Goal: Entertainment & Leisure: Consume media (video, audio)

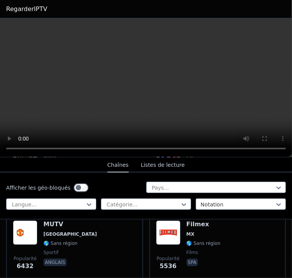
scroll to position [246, 0]
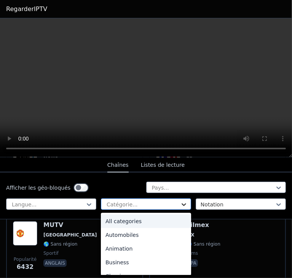
click at [180, 206] on icon at bounding box center [184, 205] width 8 height 8
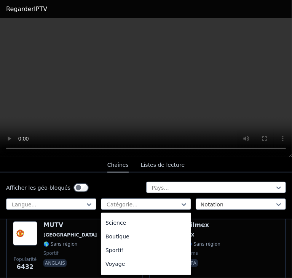
scroll to position [301, 0]
click at [139, 254] on div "Sportif" at bounding box center [146, 251] width 90 height 14
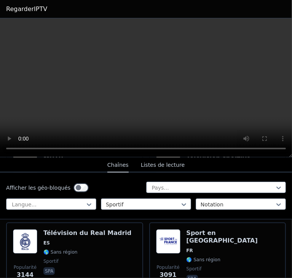
scroll to position [162, 0]
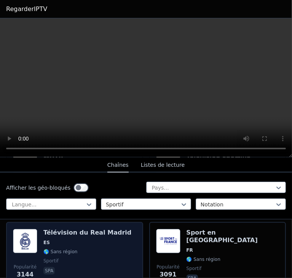
click at [115, 244] on div "Popularité 3144 Télévision du Real Madrid ES 🌎 Sans région sportif spa" at bounding box center [75, 256] width 124 height 55
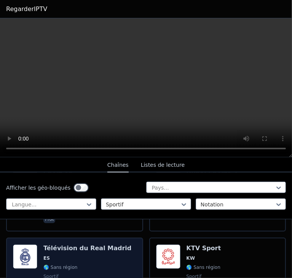
scroll to position [370, 0]
click at [122, 254] on div "Popularité 1466 Télévision du Real Madrid ES 🌎 Sans région sportif spa" at bounding box center [75, 272] width 124 height 55
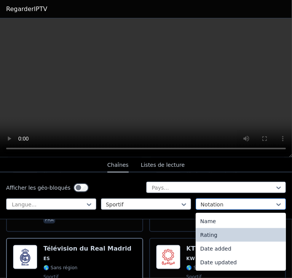
click at [227, 207] on div at bounding box center [238, 205] width 74 height 8
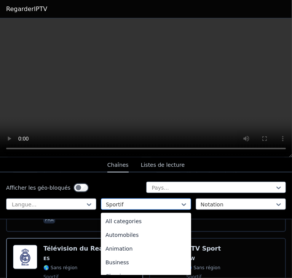
click at [158, 201] on div at bounding box center [143, 205] width 74 height 8
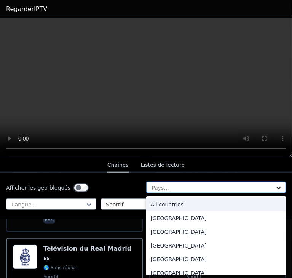
click at [275, 185] on icon at bounding box center [279, 188] width 8 height 8
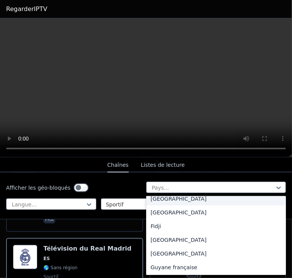
scroll to position [844, 0]
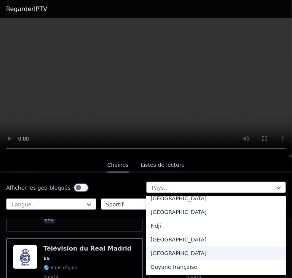
click at [203, 252] on div "[GEOGRAPHIC_DATA]" at bounding box center [216, 254] width 140 height 14
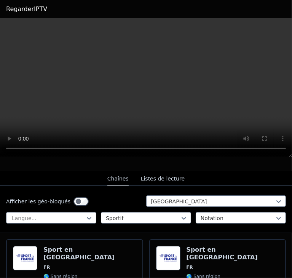
scroll to position [66, 0]
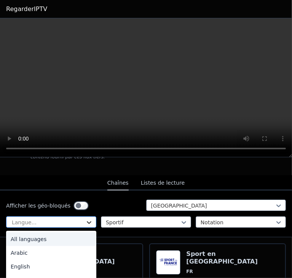
click at [88, 219] on icon at bounding box center [89, 223] width 8 height 8
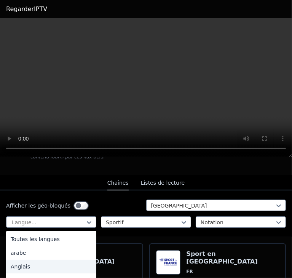
click at [63, 264] on div "Anglais" at bounding box center [51, 267] width 90 height 14
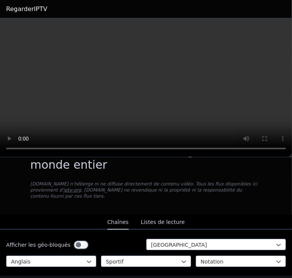
scroll to position [56, 0]
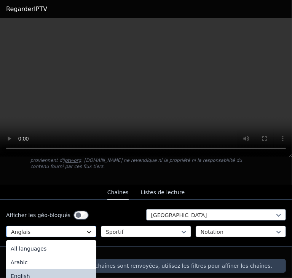
click at [88, 228] on icon at bounding box center [89, 232] width 8 height 8
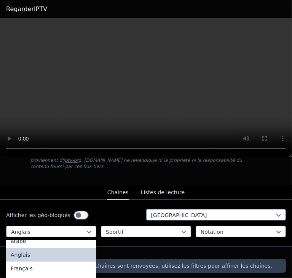
scroll to position [23, 0]
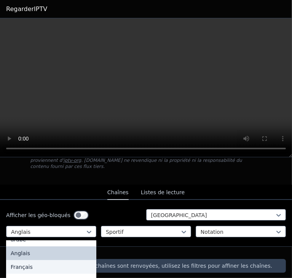
click at [58, 262] on div "Français" at bounding box center [51, 267] width 90 height 14
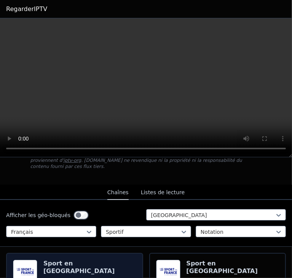
click at [85, 260] on font "Sport en [GEOGRAPHIC_DATA]" at bounding box center [78, 267] width 71 height 15
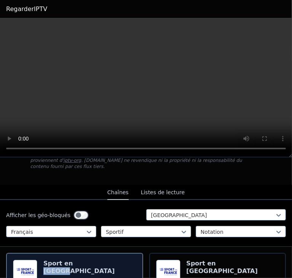
click at [85, 260] on font "Sport en [GEOGRAPHIC_DATA]" at bounding box center [78, 267] width 71 height 15
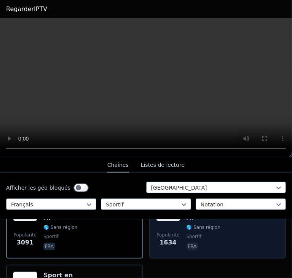
scroll to position [124, 0]
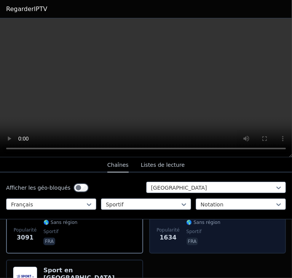
click at [156, 228] on span "Popularité 1634" at bounding box center [168, 235] width 24 height 24
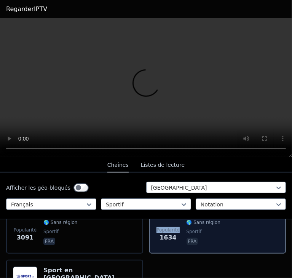
click at [156, 228] on span "Popularité 1634" at bounding box center [168, 235] width 24 height 24
click at [163, 235] on span "1634" at bounding box center [168, 237] width 17 height 9
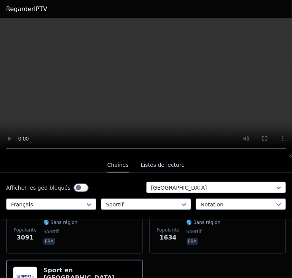
click at [119, 112] on video at bounding box center [146, 87] width 292 height 139
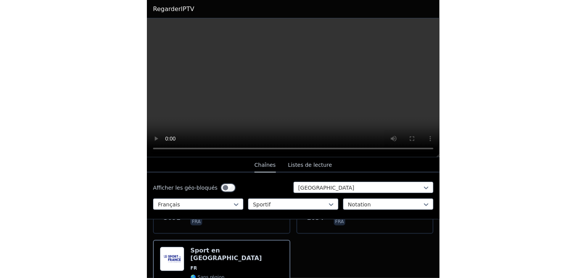
scroll to position [0, 0]
